Goal: Entertainment & Leisure: Consume media (video, audio)

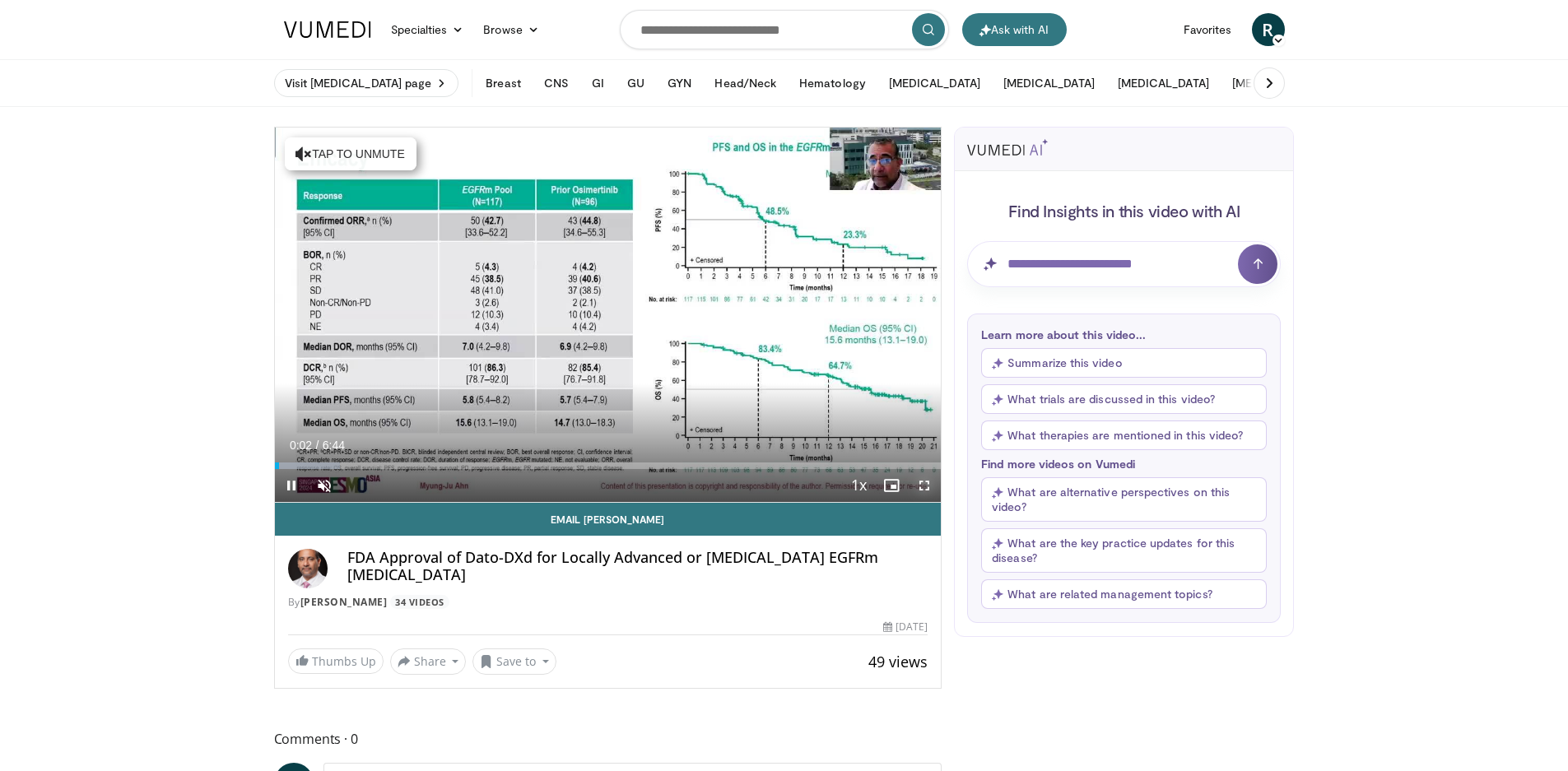
click at [924, 486] on span "Video Player" at bounding box center [924, 485] width 33 height 33
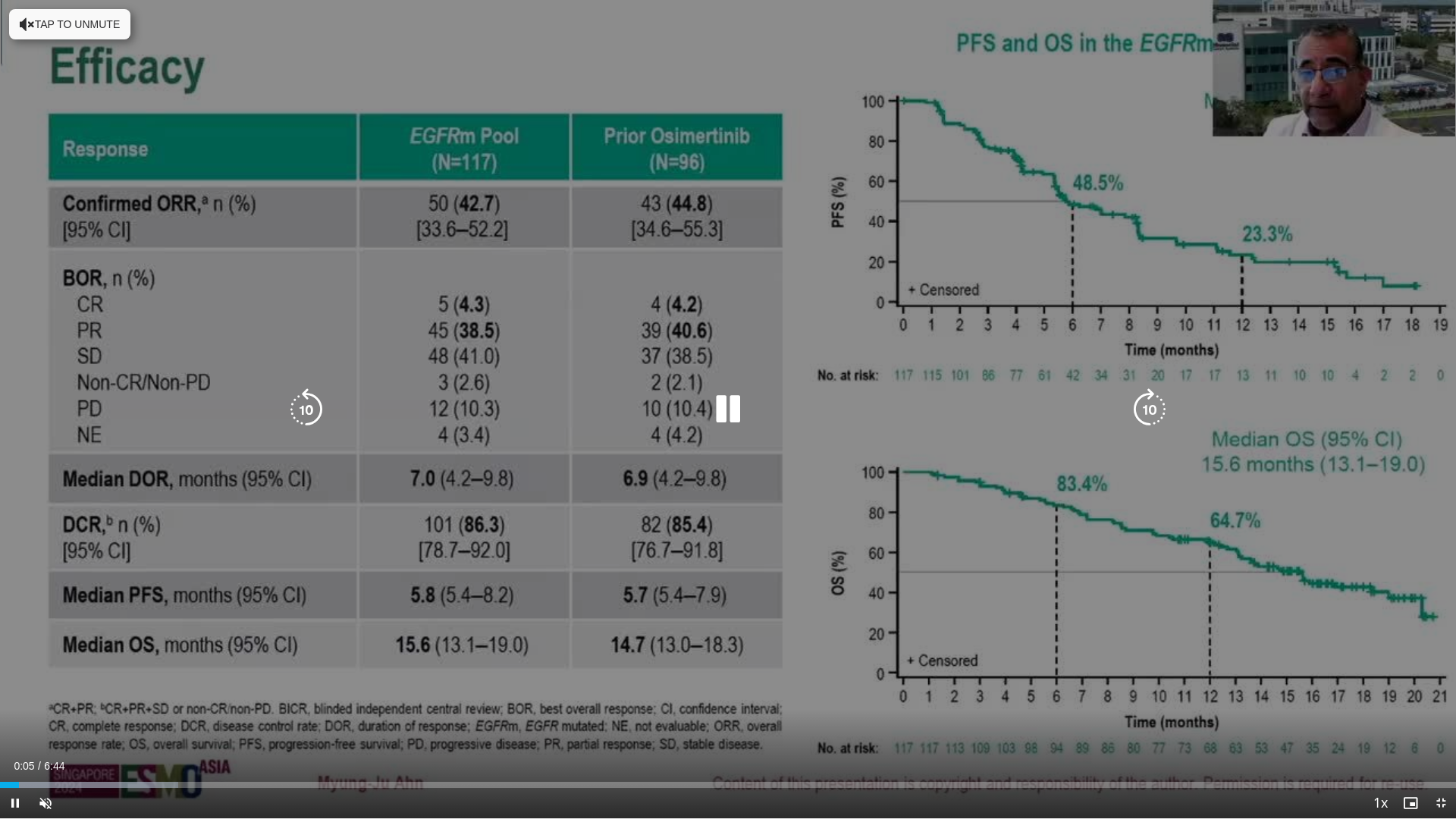
drag, startPoint x: 723, startPoint y: 403, endPoint x: 719, endPoint y: 411, distance: 8.9
click at [722, 406] on icon "Video Player" at bounding box center [728, 409] width 42 height 42
click at [718, 409] on icon "Video Player" at bounding box center [728, 409] width 42 height 42
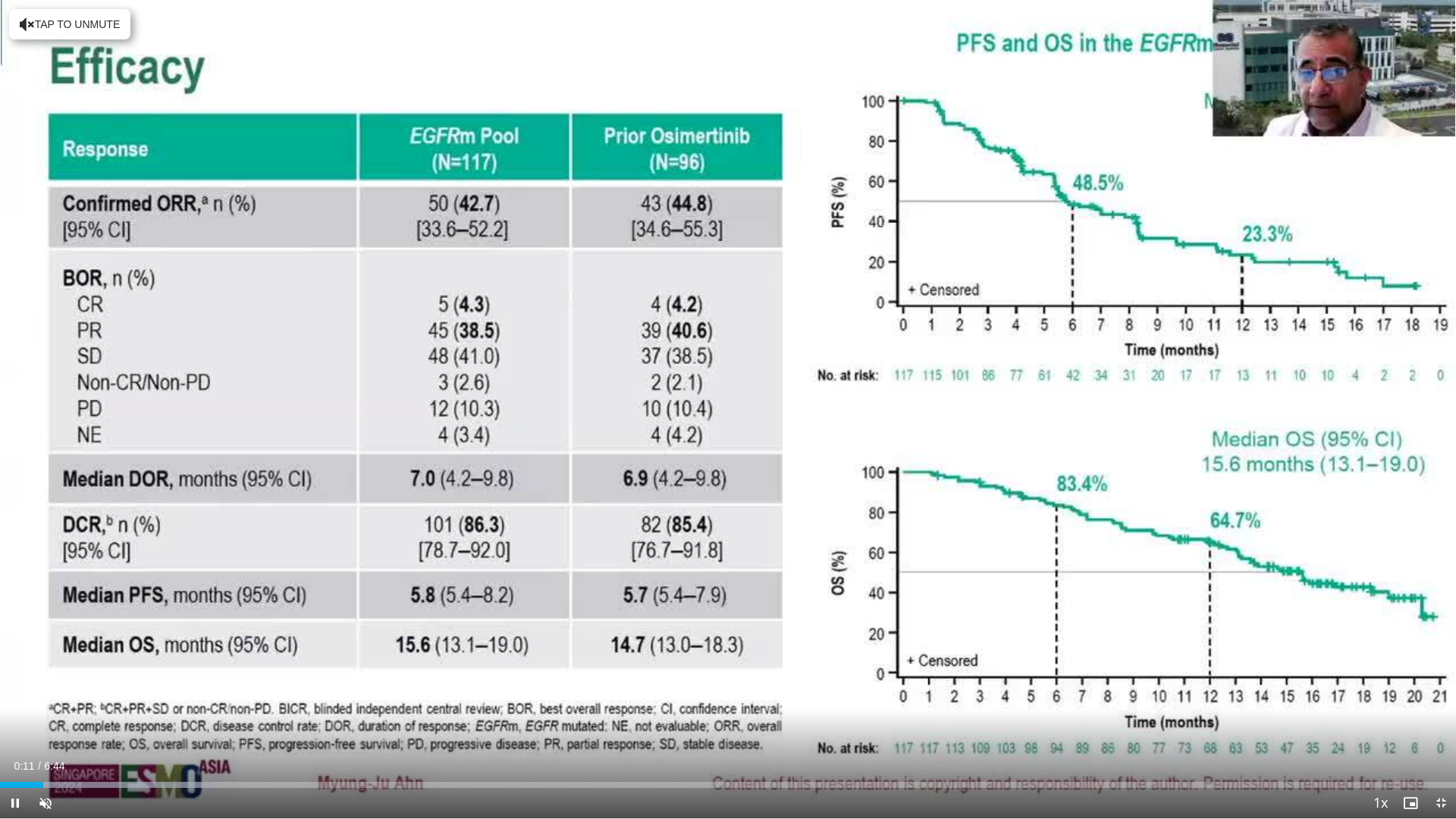
click at [79, 709] on div "Current Time 0:11 / Duration 6:44 Pause Skip Backward Skip Forward Unmute 100% …" at bounding box center [728, 803] width 1456 height 31
click at [43, 709] on span "Video Player" at bounding box center [46, 803] width 31 height 31
